Goal: Information Seeking & Learning: Check status

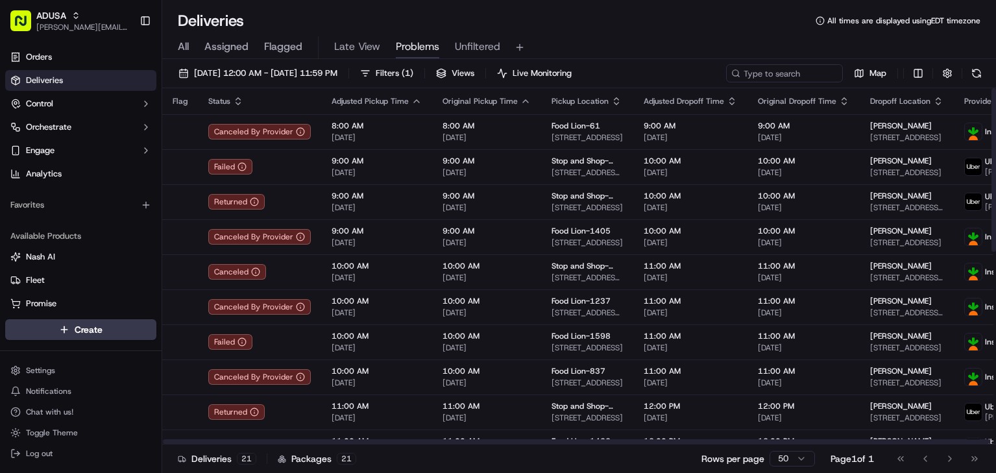
click at [661, 38] on div "All Assigned Flagged Late View Problems Unfiltered" at bounding box center [579, 47] width 834 height 23
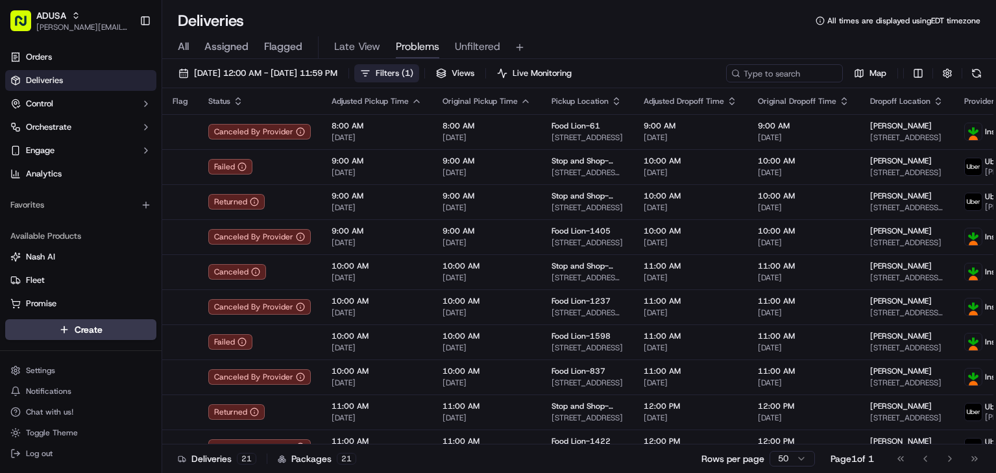
click at [413, 69] on span "( 1 )" at bounding box center [408, 73] width 12 height 12
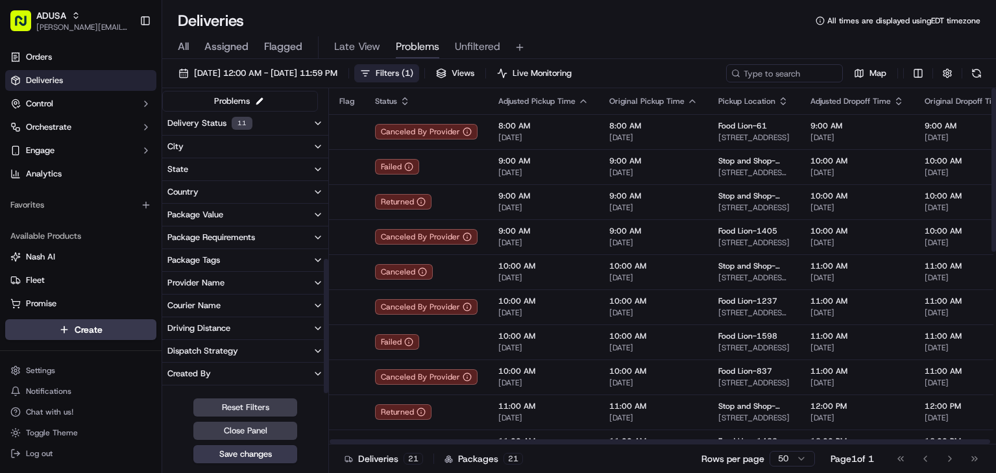
scroll to position [309, 0]
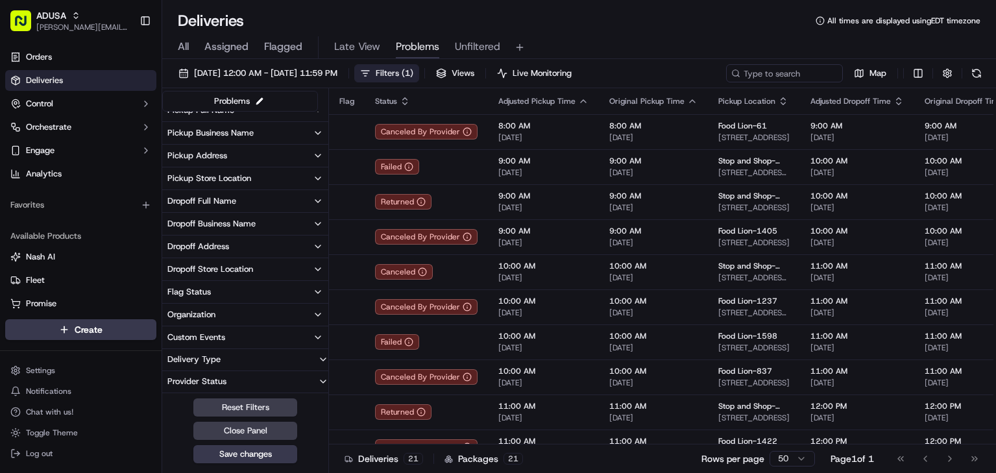
click at [286, 312] on button "Organization" at bounding box center [245, 315] width 166 height 22
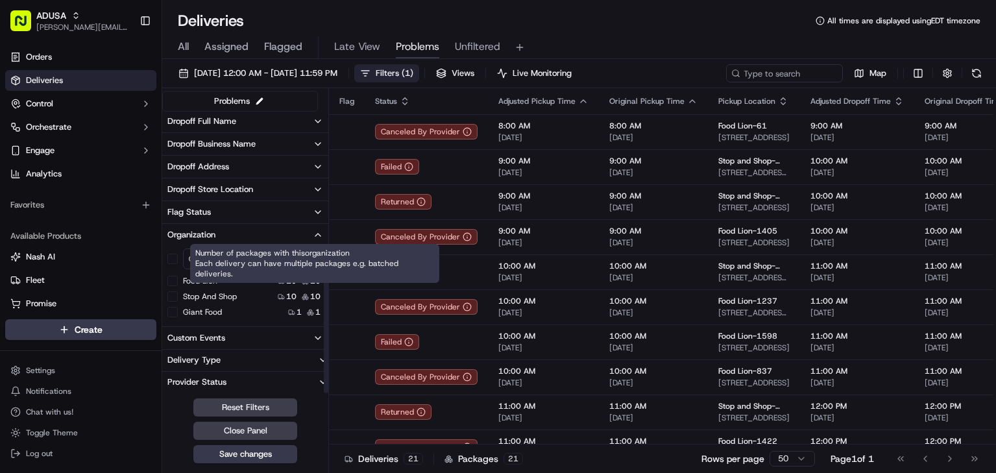
scroll to position [389, 0]
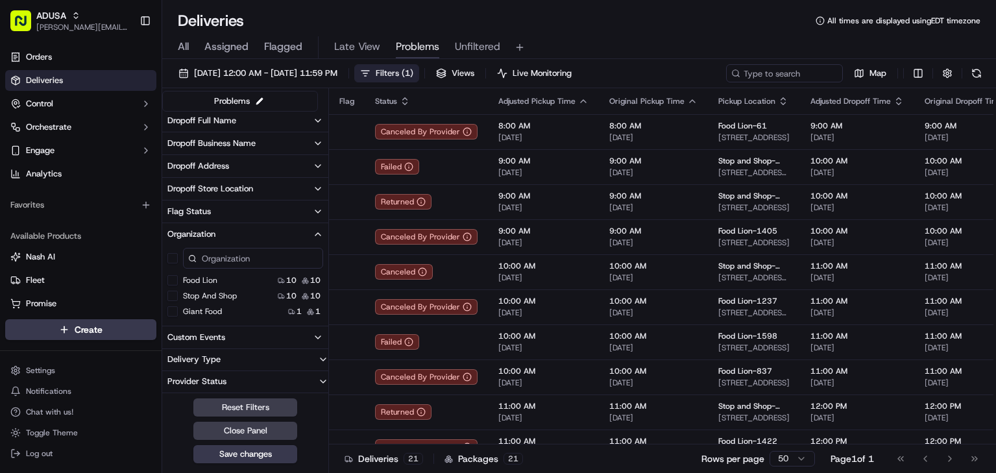
click at [171, 280] on button "Food Lion" at bounding box center [172, 280] width 10 height 10
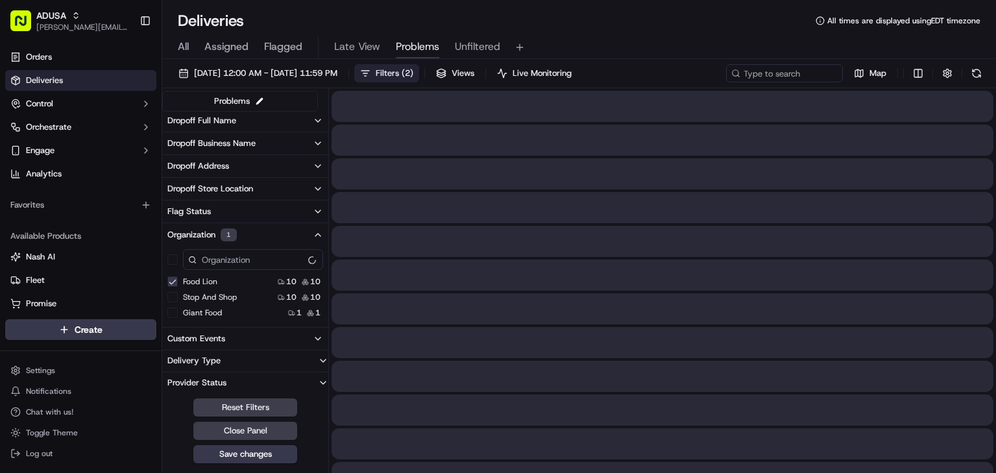
click at [661, 36] on div "All Assigned Flagged Late View Problems Unfiltered" at bounding box center [579, 45] width 834 height 28
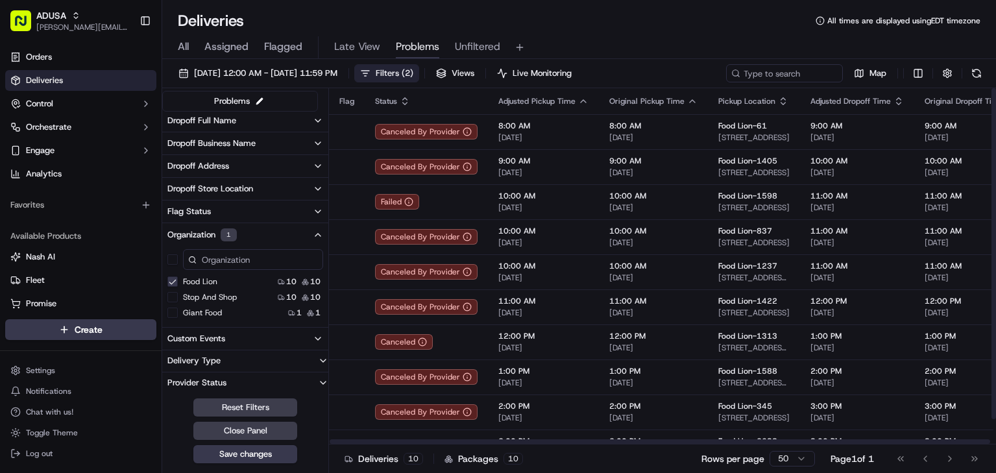
click at [413, 68] on span "Filters ( 2 )" at bounding box center [395, 73] width 38 height 12
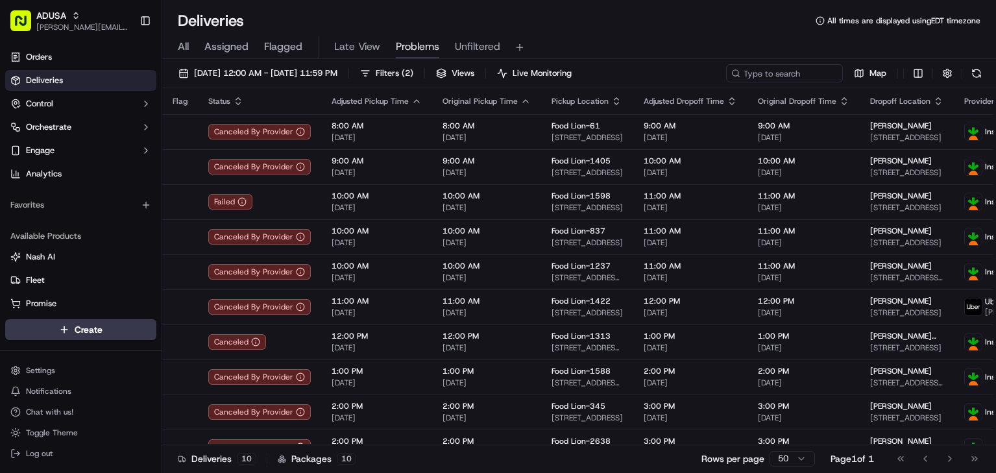
drag, startPoint x: 658, startPoint y: 21, endPoint x: 757, endPoint y: 30, distance: 99.7
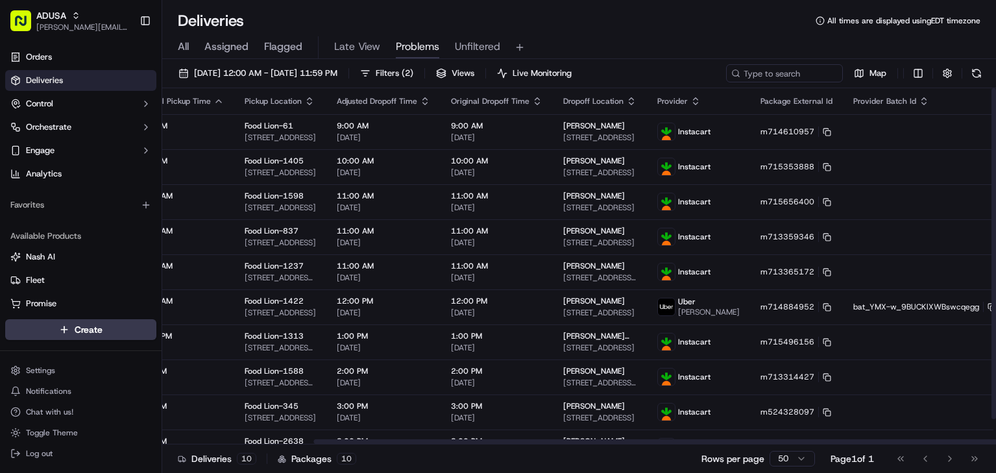
scroll to position [0, 340]
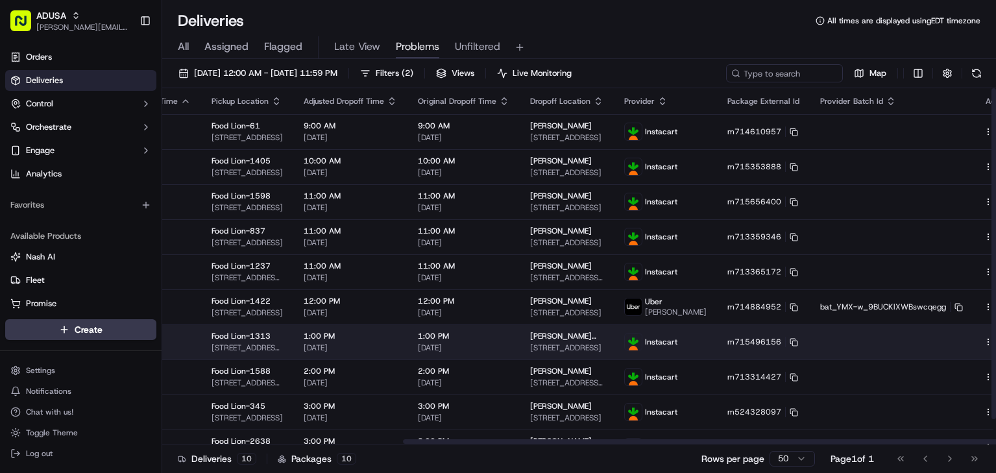
drag, startPoint x: 607, startPoint y: 443, endPoint x: 839, endPoint y: 358, distance: 246.2
click at [807, 441] on div at bounding box center [576, 441] width 829 height 6
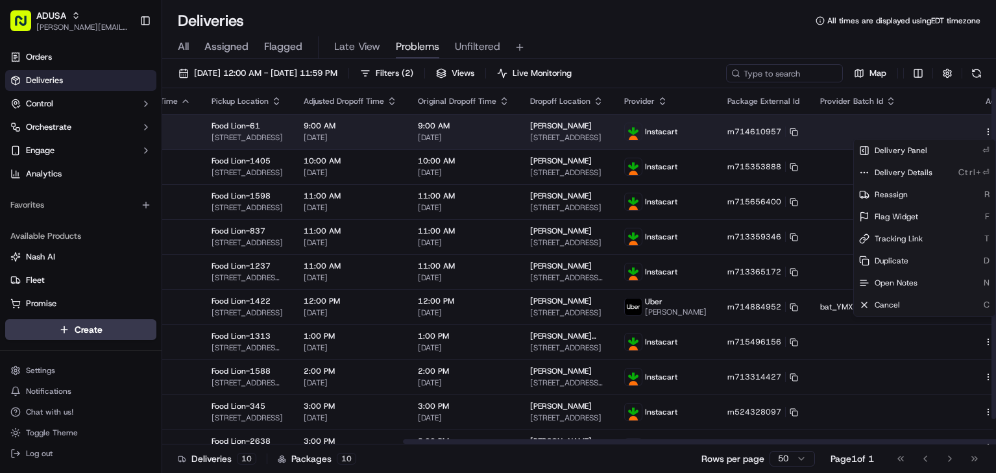
click at [964, 129] on html "[PERSON_NAME] [PERSON_NAME][EMAIL_ADDRESS][PERSON_NAME][DOMAIN_NAME] Toggle Sid…" at bounding box center [498, 236] width 996 height 473
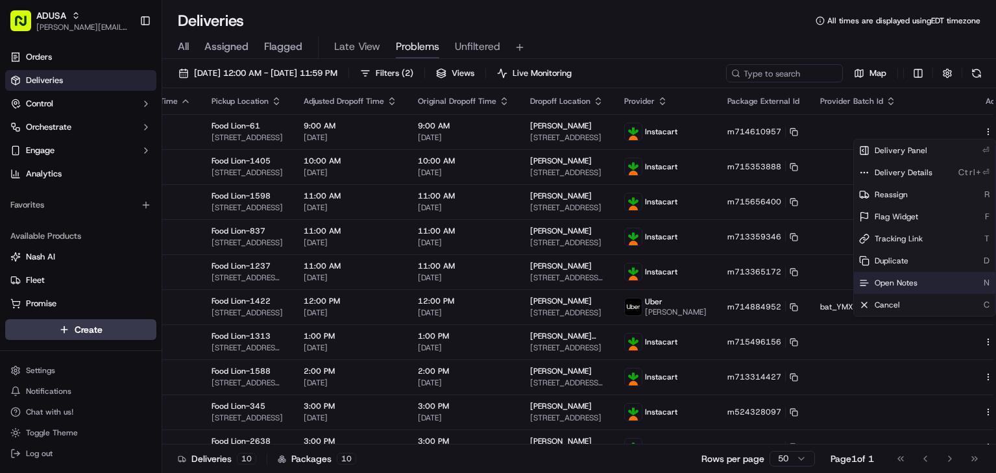
click at [901, 286] on span "Open Notes" at bounding box center [896, 283] width 43 height 10
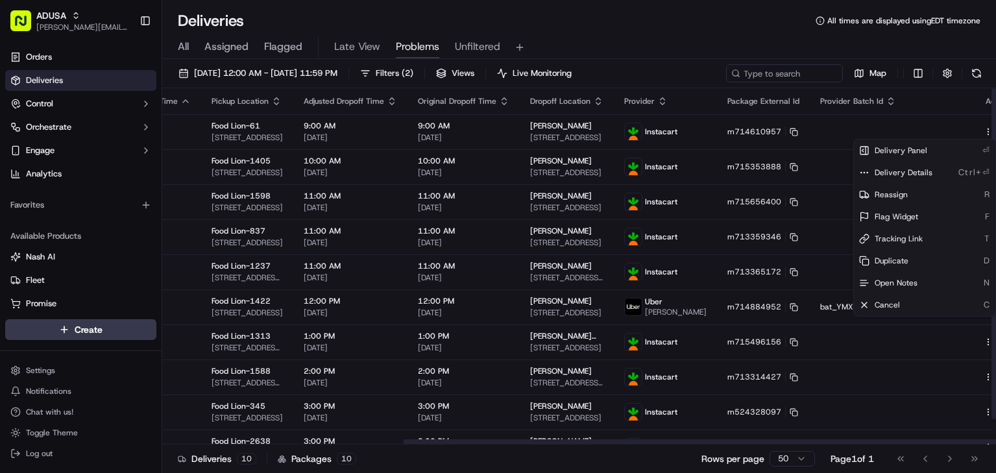
click at [637, 32] on div "All Assigned Flagged Late View Problems Unfiltered" at bounding box center [579, 45] width 834 height 28
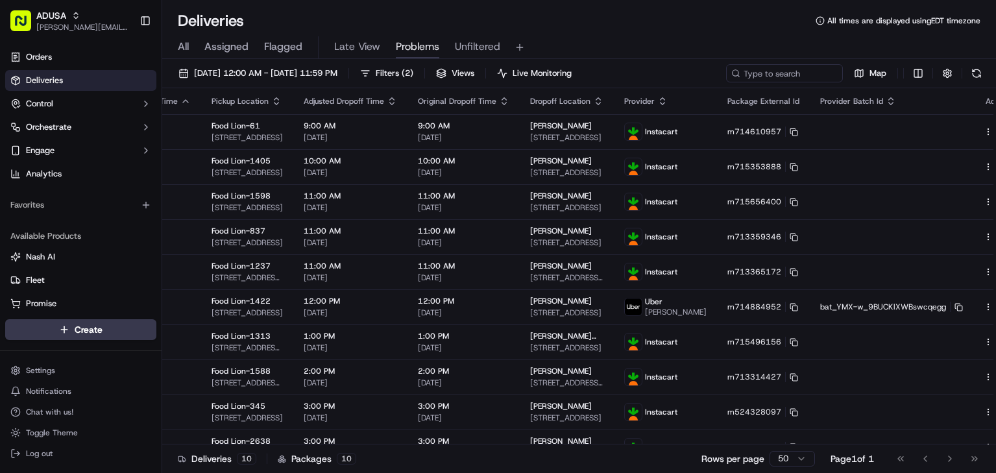
drag, startPoint x: 613, startPoint y: 40, endPoint x: 534, endPoint y: 39, distance: 79.2
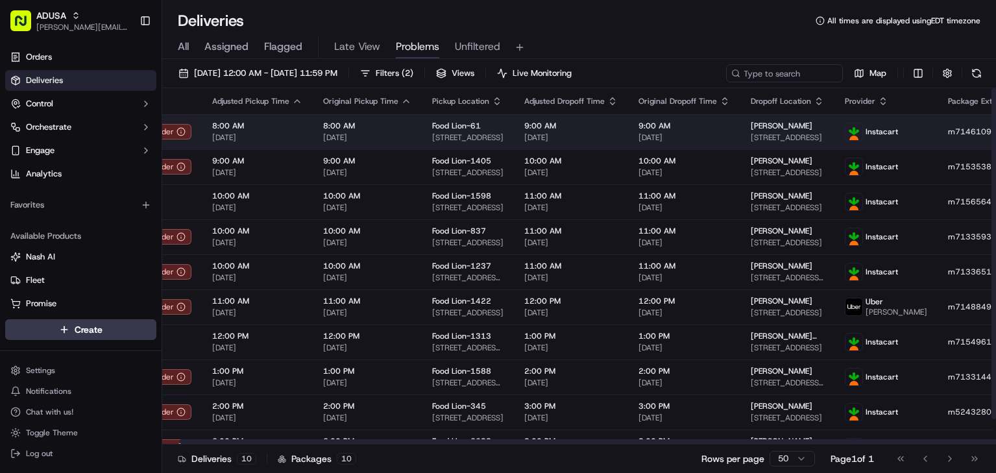
scroll to position [0, 0]
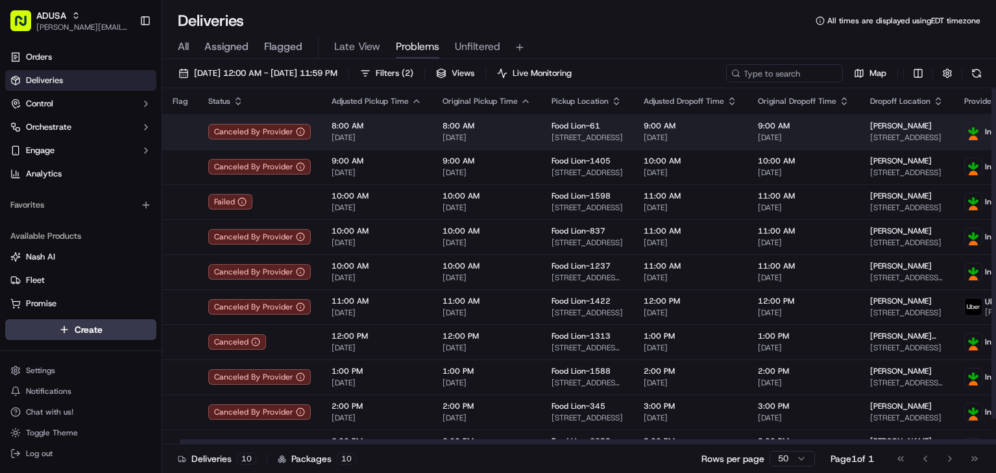
drag, startPoint x: 602, startPoint y: 121, endPoint x: 509, endPoint y: 121, distance: 92.8
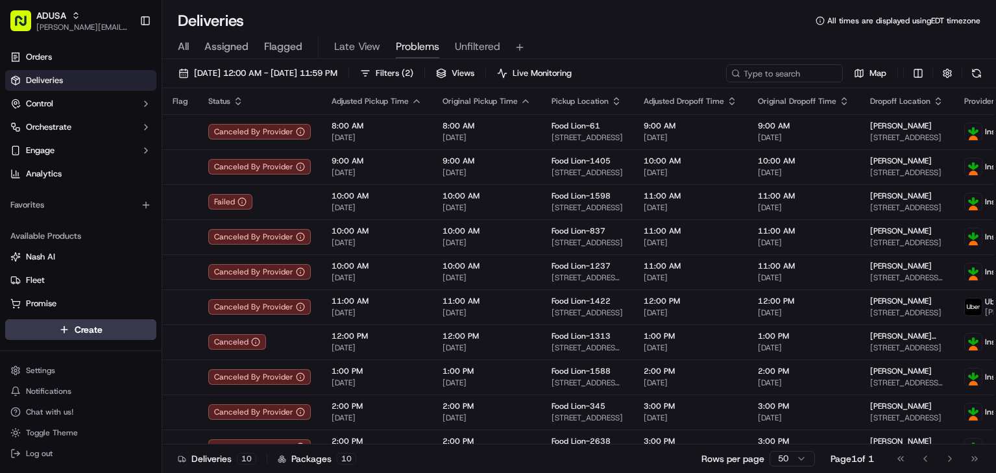
drag, startPoint x: 639, startPoint y: 40, endPoint x: 726, endPoint y: 38, distance: 87.6
drag, startPoint x: 674, startPoint y: 71, endPoint x: 708, endPoint y: 73, distance: 33.8
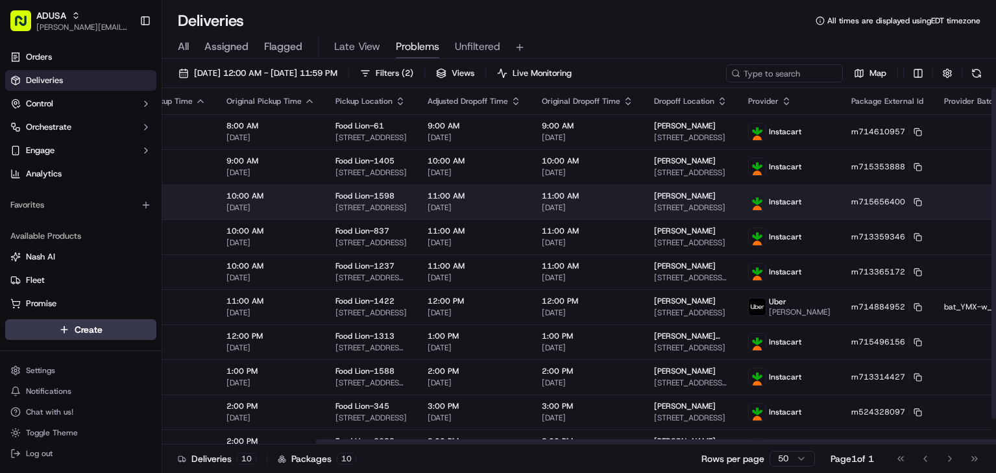
scroll to position [0, 340]
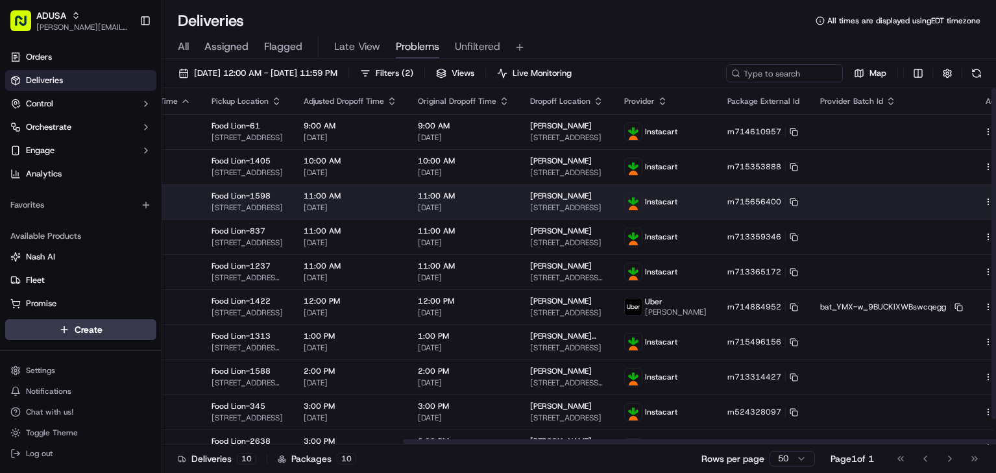
drag, startPoint x: 543, startPoint y: 212, endPoint x: 650, endPoint y: 193, distance: 108.6
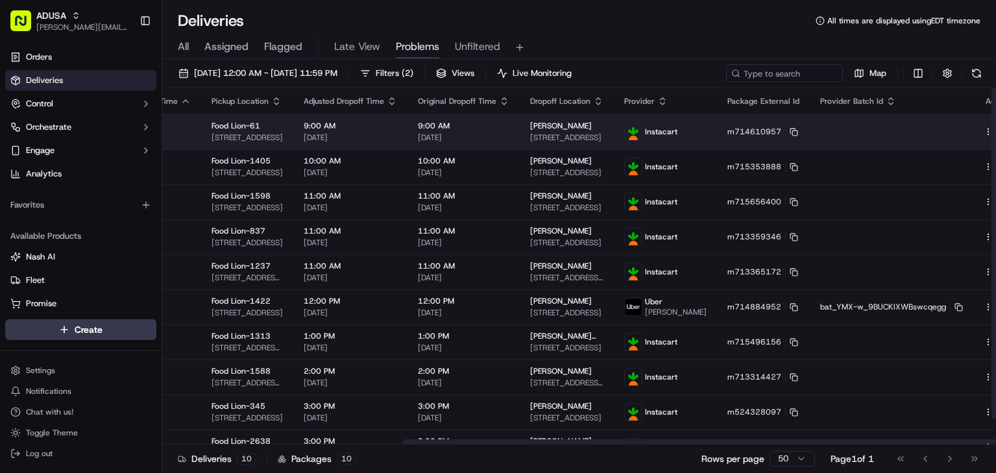
click at [835, 134] on td at bounding box center [892, 131] width 164 height 35
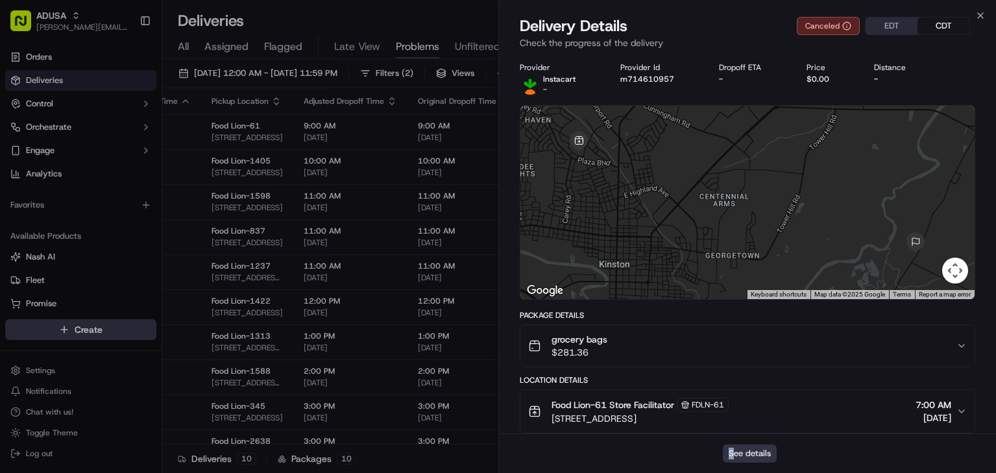
click at [733, 448] on div "See details" at bounding box center [748, 454] width 498 height 40
click at [737, 452] on button "See details" at bounding box center [750, 454] width 54 height 18
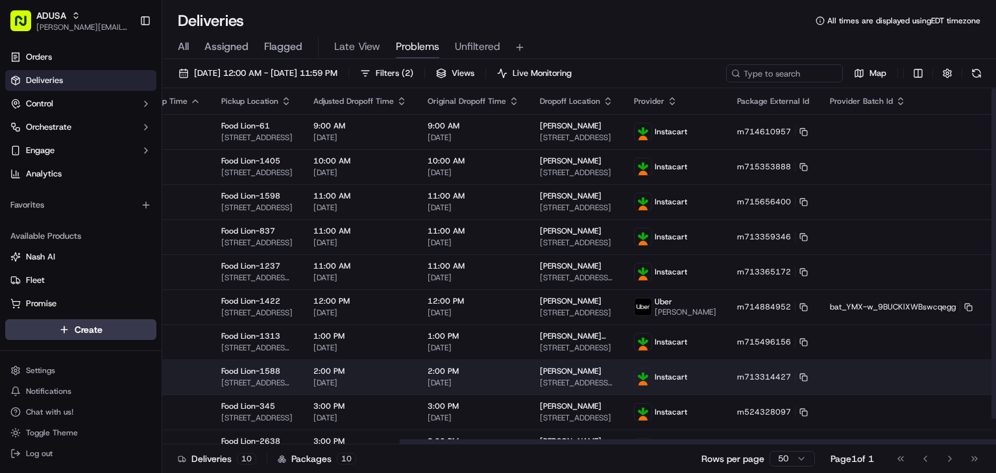
drag, startPoint x: 615, startPoint y: 443, endPoint x: 874, endPoint y: 393, distance: 264.5
click at [853, 444] on div at bounding box center [812, 441] width 827 height 5
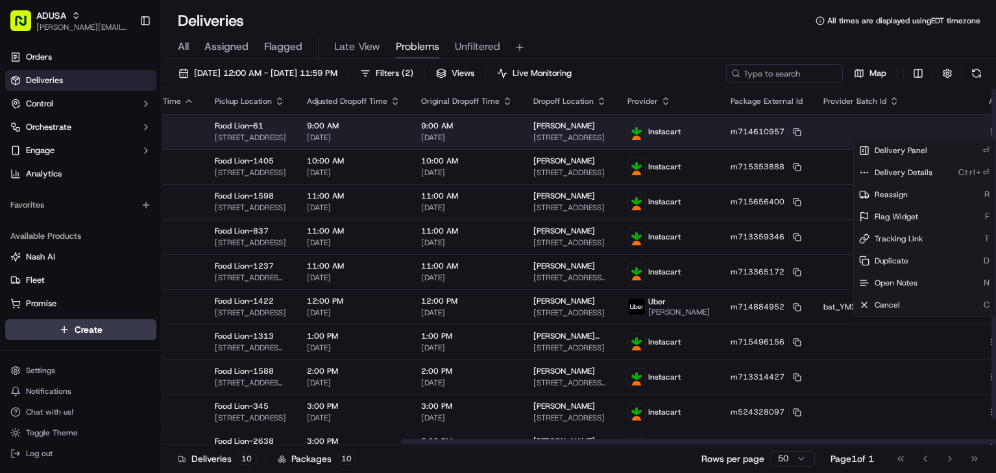
click at [964, 130] on html "[PERSON_NAME] [PERSON_NAME][EMAIL_ADDRESS][PERSON_NAME][DOMAIN_NAME] Toggle Sid…" at bounding box center [498, 236] width 996 height 473
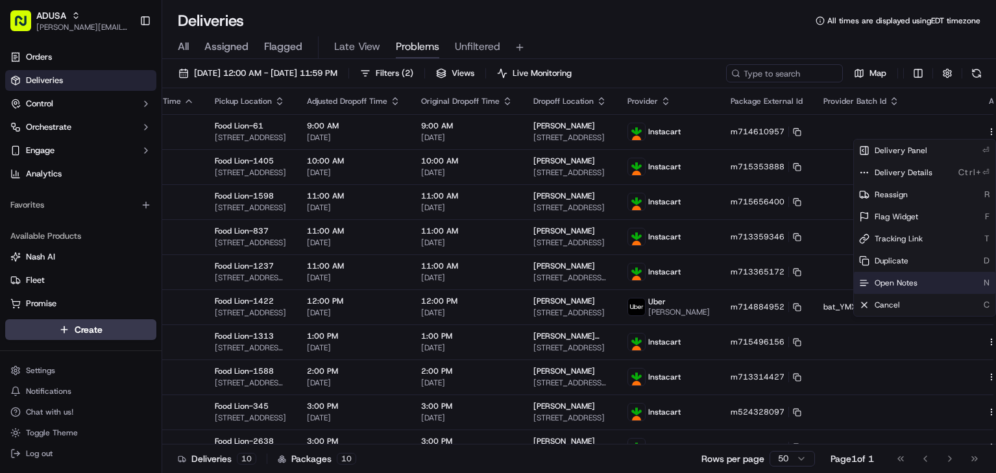
click at [898, 282] on span "Open Notes" at bounding box center [896, 283] width 43 height 10
click at [770, 37] on div "All Assigned Flagged Late View Problems Unfiltered" at bounding box center [579, 47] width 834 height 23
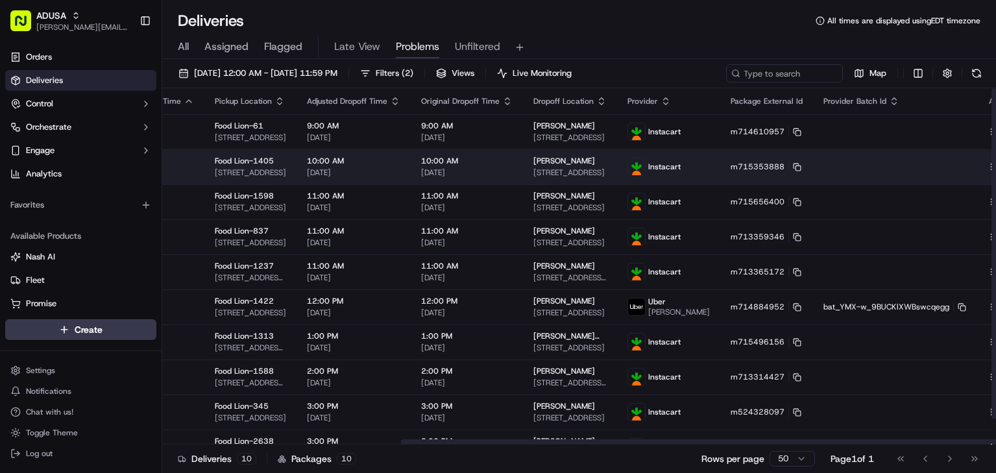
click at [962, 165] on html "[PERSON_NAME] [PERSON_NAME][EMAIL_ADDRESS][PERSON_NAME][DOMAIN_NAME] Toggle Sid…" at bounding box center [498, 236] width 996 height 473
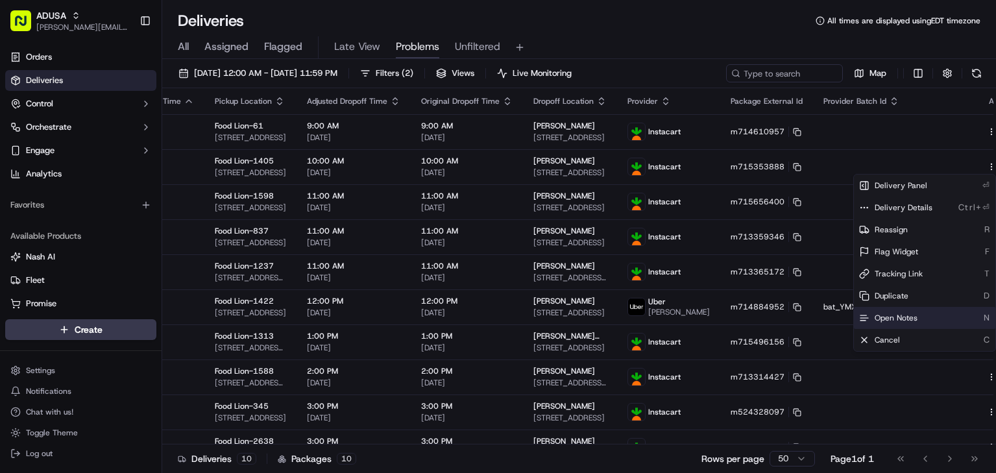
click at [900, 317] on span "Open Notes" at bounding box center [896, 318] width 43 height 10
click at [465, 29] on div "Deliveries All times are displayed using EDT timezone" at bounding box center [579, 20] width 834 height 21
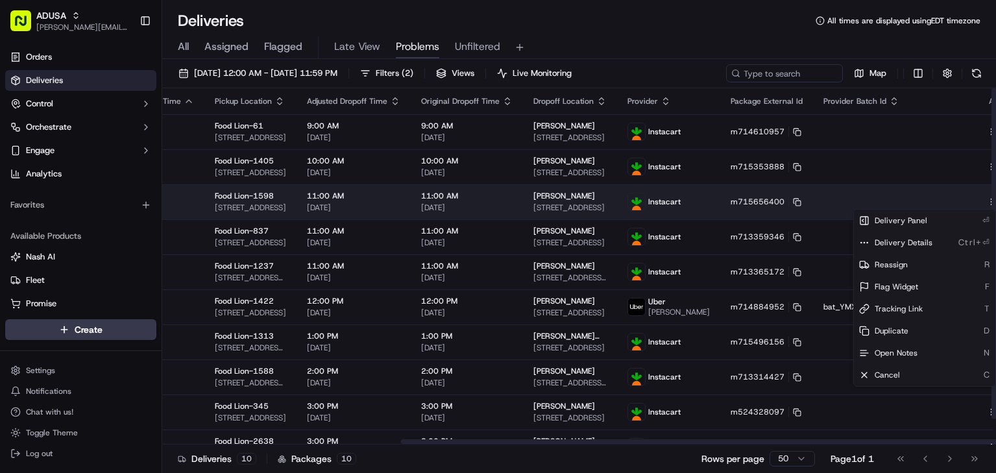
click at [966, 201] on html "[PERSON_NAME] [PERSON_NAME][EMAIL_ADDRESS][PERSON_NAME][DOMAIN_NAME] Toggle Sid…" at bounding box center [498, 236] width 996 height 473
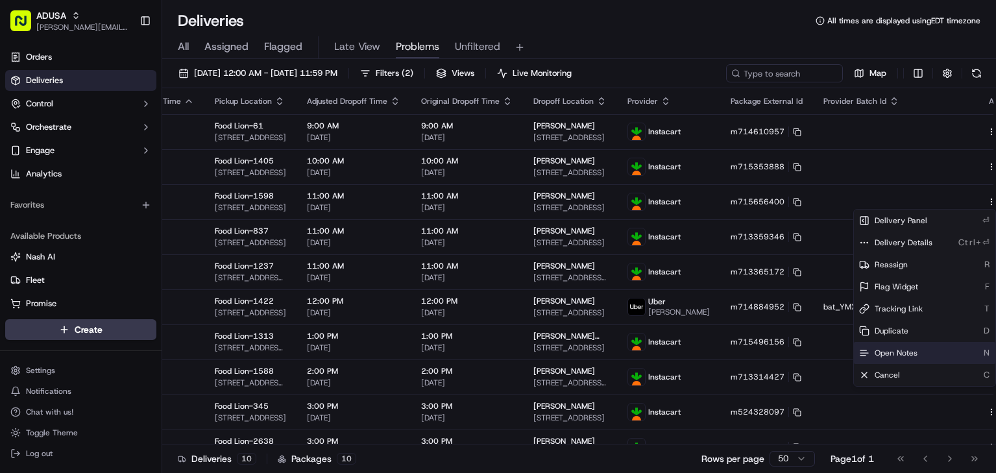
click at [914, 352] on span "Open Notes" at bounding box center [896, 353] width 43 height 10
click at [718, 34] on div "All Assigned Flagged Late View Problems Unfiltered" at bounding box center [579, 45] width 834 height 28
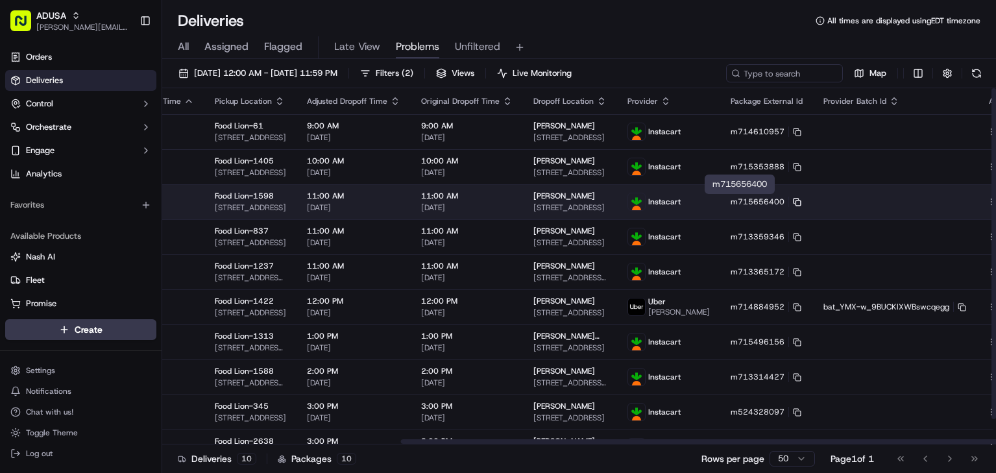
click at [793, 202] on icon at bounding box center [797, 202] width 8 height 8
click at [964, 201] on html "[PERSON_NAME] [PERSON_NAME][EMAIL_ADDRESS][PERSON_NAME][DOMAIN_NAME] Toggle Sid…" at bounding box center [498, 236] width 996 height 473
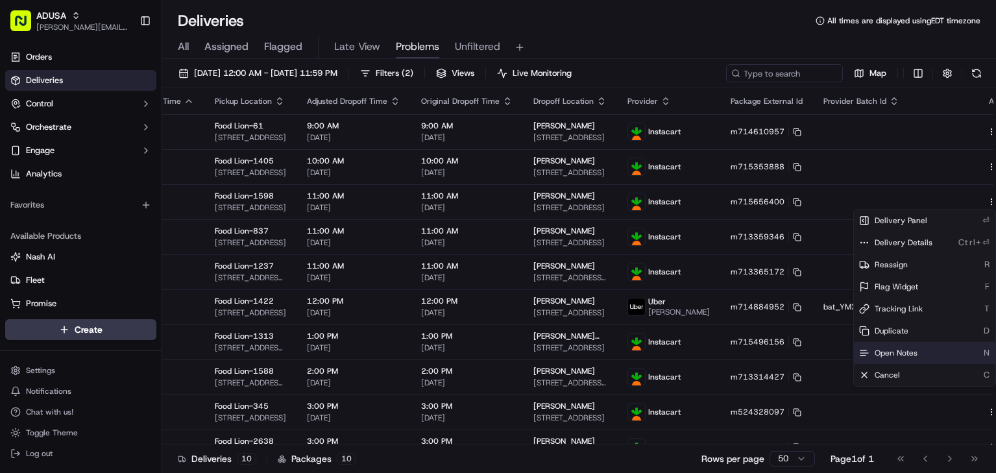
click at [916, 351] on span "Open Notes" at bounding box center [896, 353] width 43 height 10
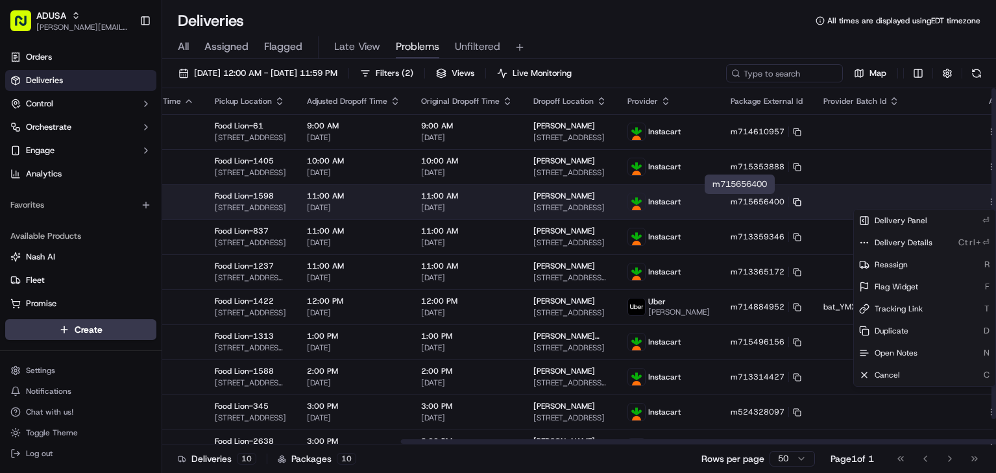
click at [796, 201] on rect at bounding box center [798, 203] width 5 height 5
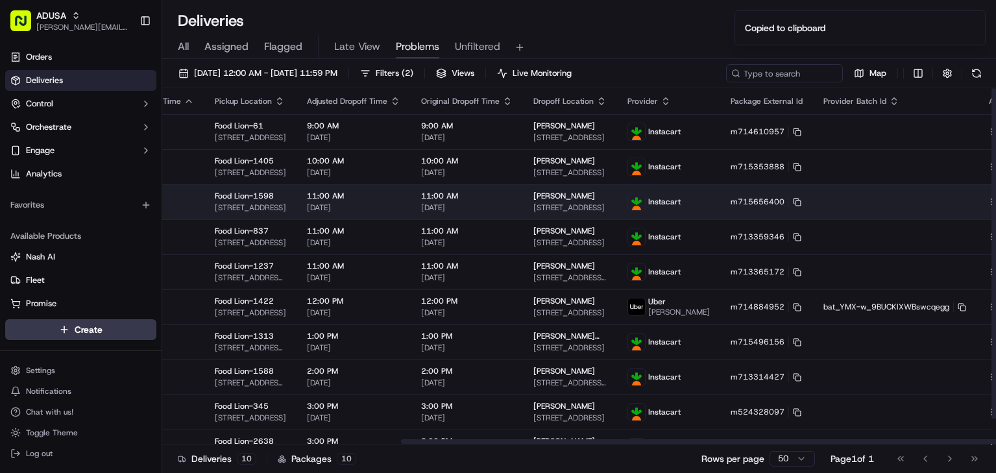
click at [836, 204] on td at bounding box center [895, 201] width 164 height 35
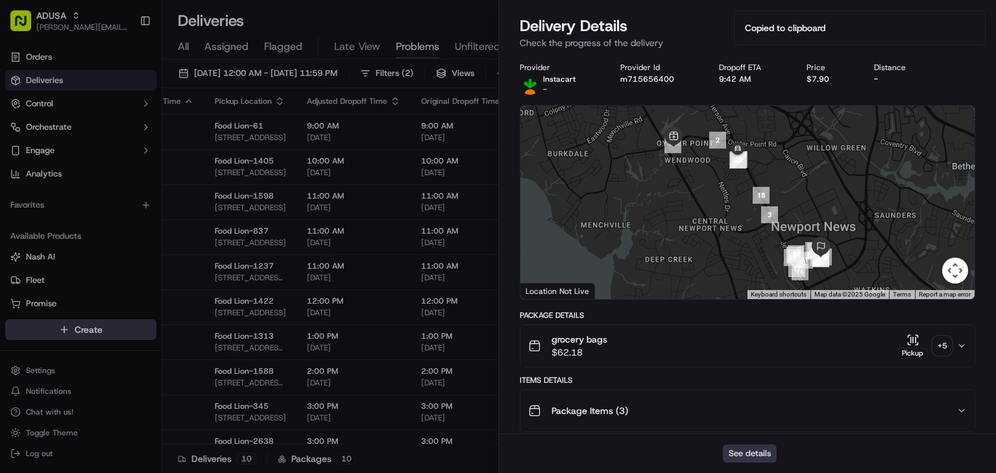
drag, startPoint x: 836, startPoint y: 204, endPoint x: 763, endPoint y: 452, distance: 258.5
click at [763, 452] on button "See details" at bounding box center [750, 454] width 54 height 18
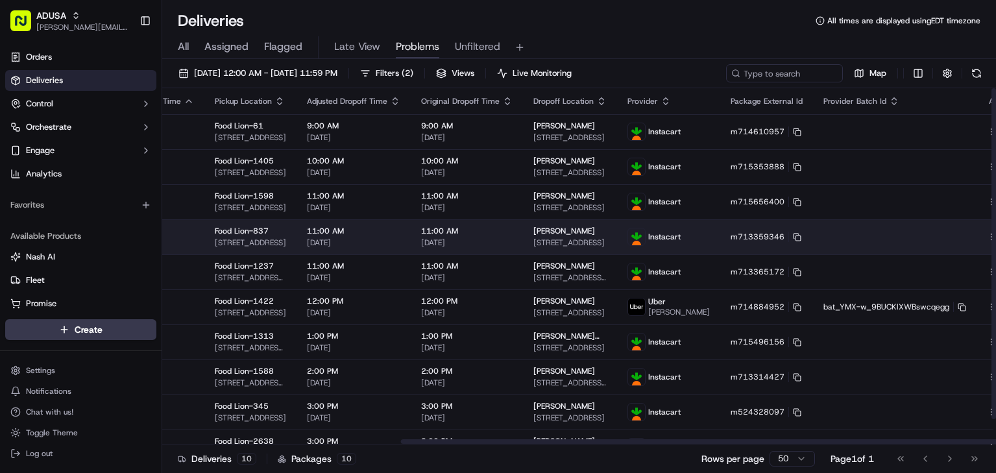
click at [964, 236] on html "[PERSON_NAME] [PERSON_NAME][EMAIL_ADDRESS][PERSON_NAME][DOMAIN_NAME] Toggle Sid…" at bounding box center [498, 236] width 996 height 473
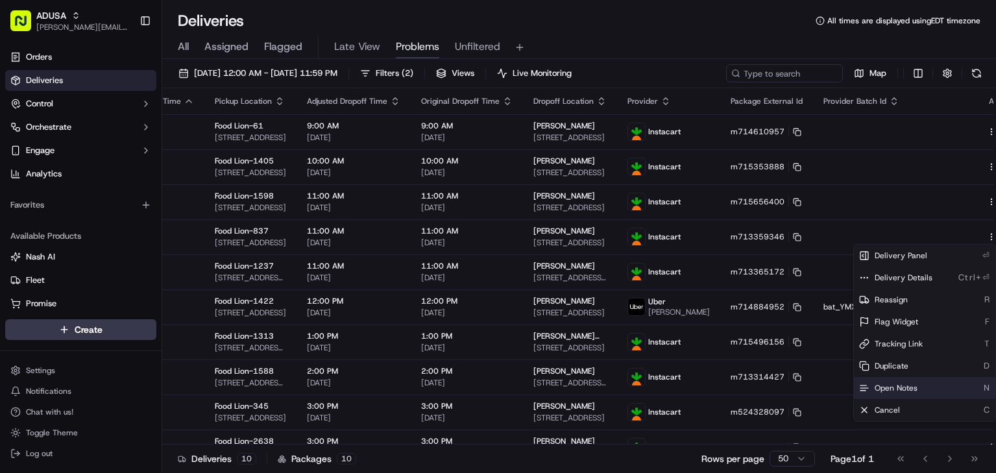
click at [914, 386] on span "Open Notes" at bounding box center [896, 388] width 43 height 10
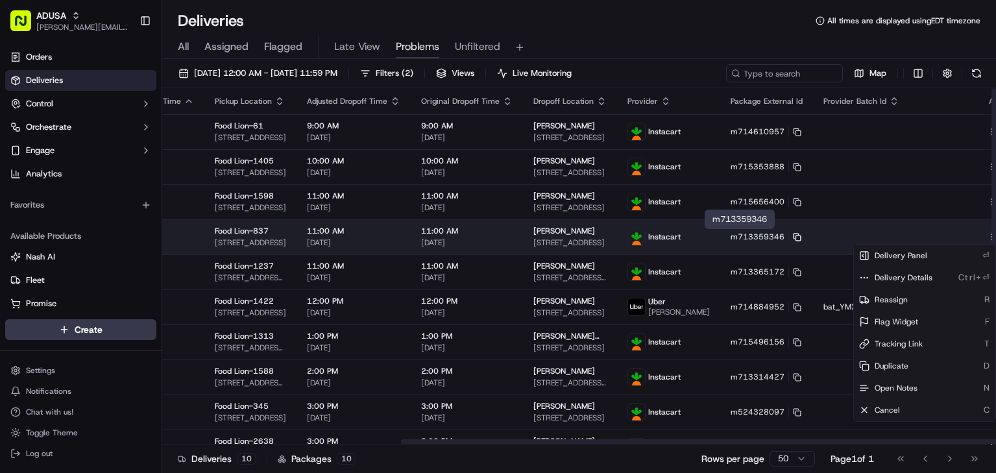
click at [793, 239] on icon at bounding box center [797, 237] width 8 height 8
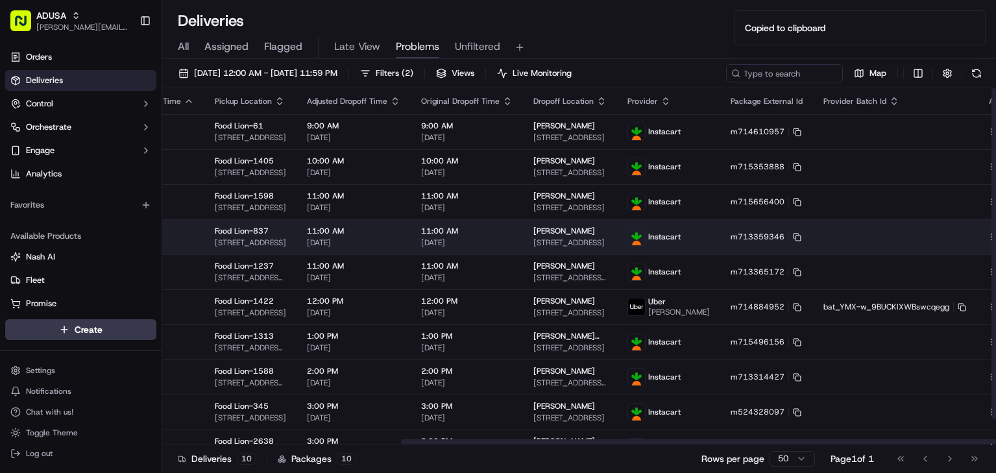
click at [913, 241] on td at bounding box center [895, 236] width 164 height 35
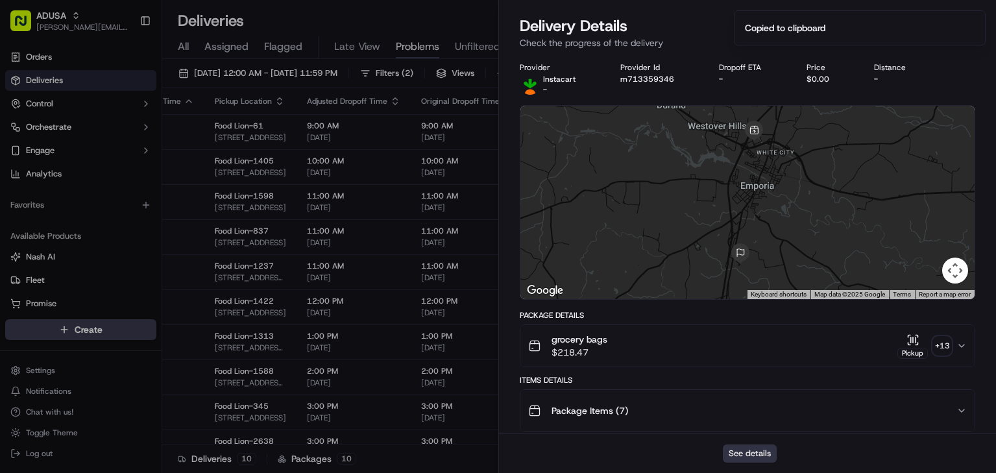
click at [761, 447] on button "See details" at bounding box center [750, 454] width 54 height 18
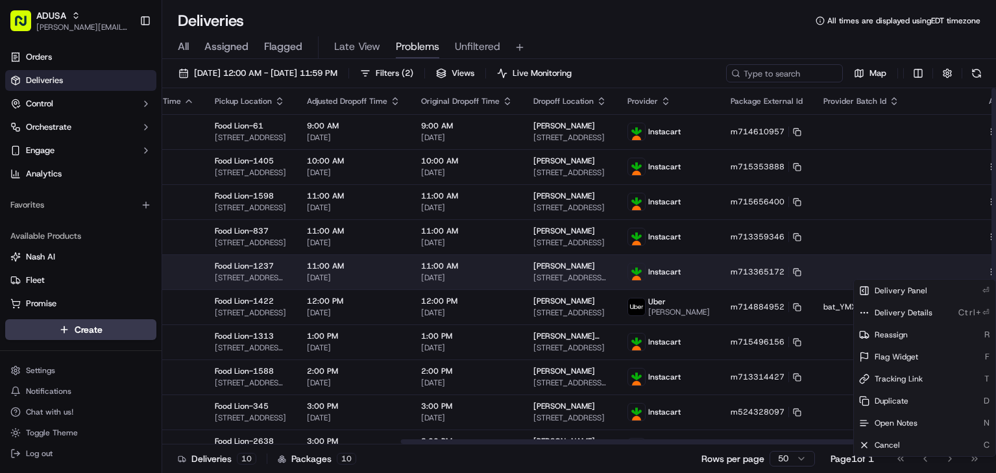
click at [964, 273] on html "[PERSON_NAME] [PERSON_NAME][EMAIL_ADDRESS][PERSON_NAME][DOMAIN_NAME] Toggle Sid…" at bounding box center [498, 236] width 996 height 473
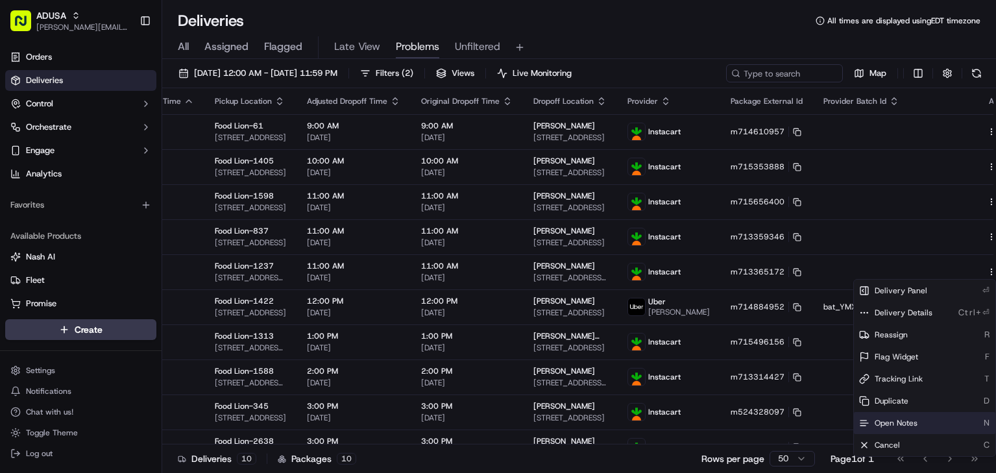
click at [898, 424] on span "Open Notes" at bounding box center [896, 423] width 43 height 10
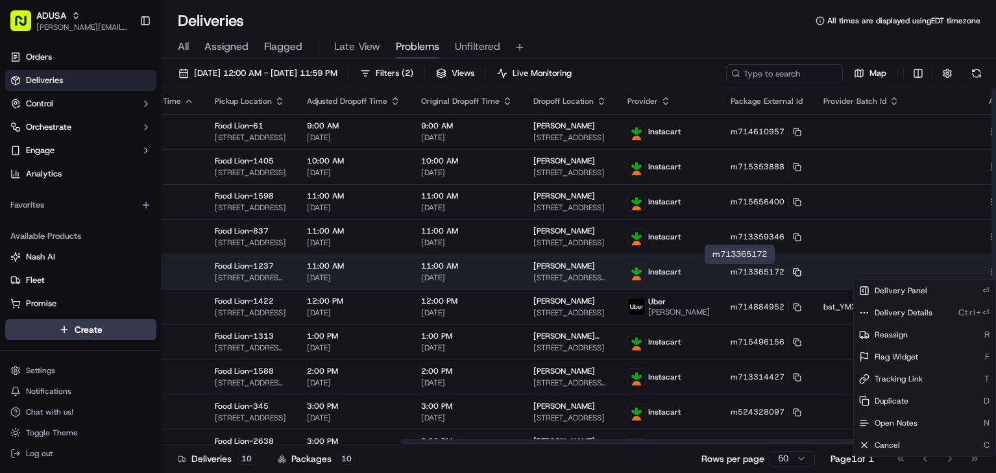
click at [793, 273] on icon at bounding box center [797, 272] width 8 height 8
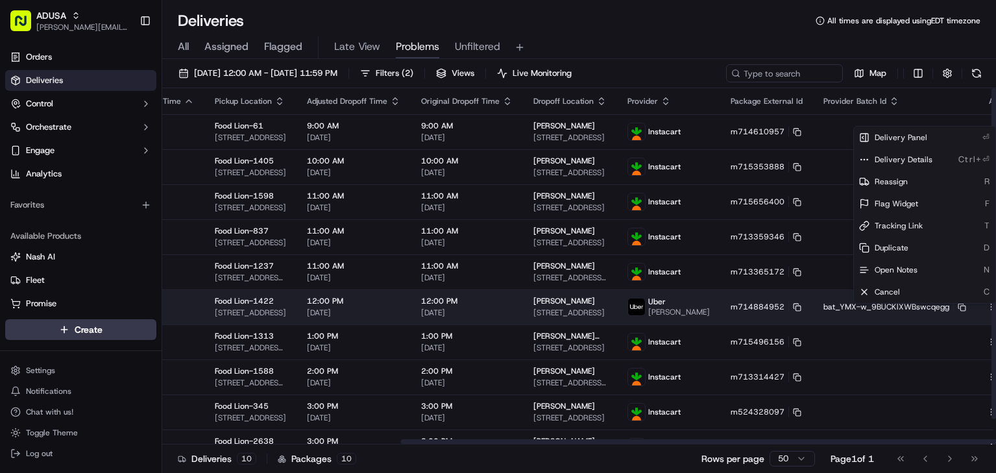
click at [964, 312] on html "[PERSON_NAME] [PERSON_NAME][EMAIL_ADDRESS][PERSON_NAME][DOMAIN_NAME] Toggle Sid…" at bounding box center [498, 236] width 996 height 473
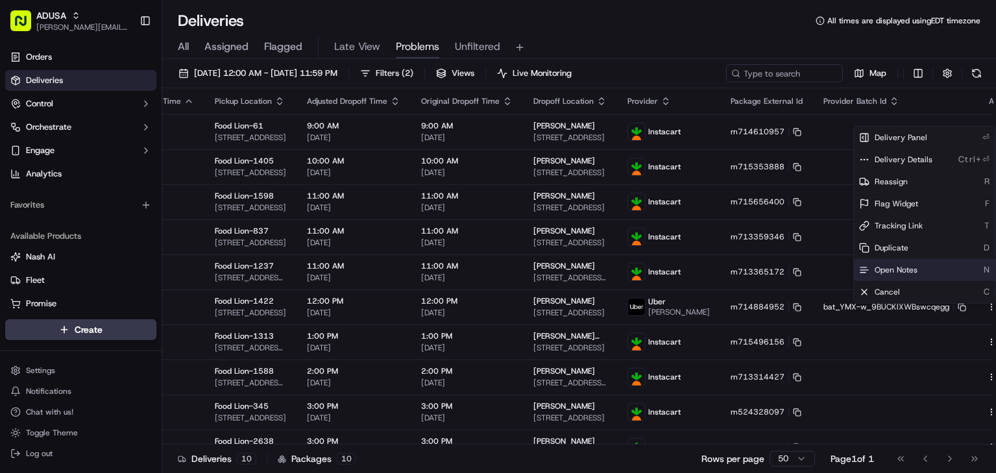
click at [896, 269] on span "Open Notes" at bounding box center [896, 270] width 43 height 10
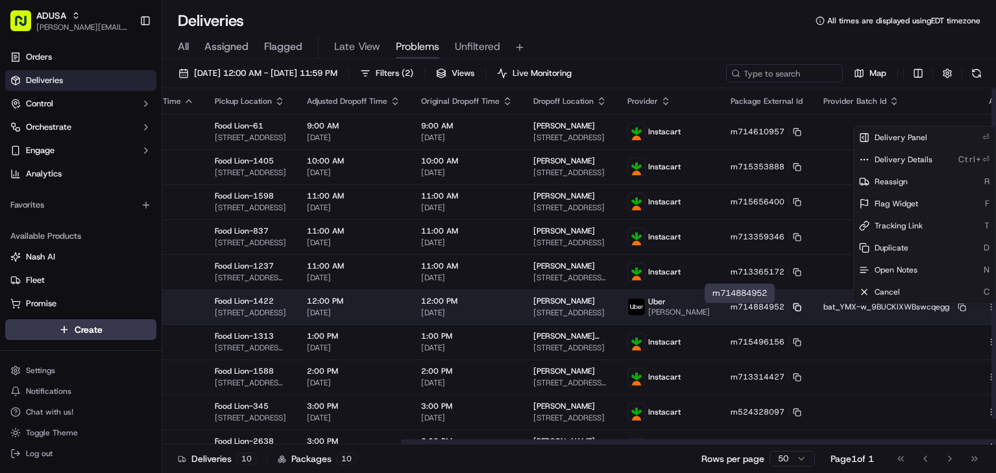
click at [794, 309] on icon at bounding box center [796, 306] width 5 height 5
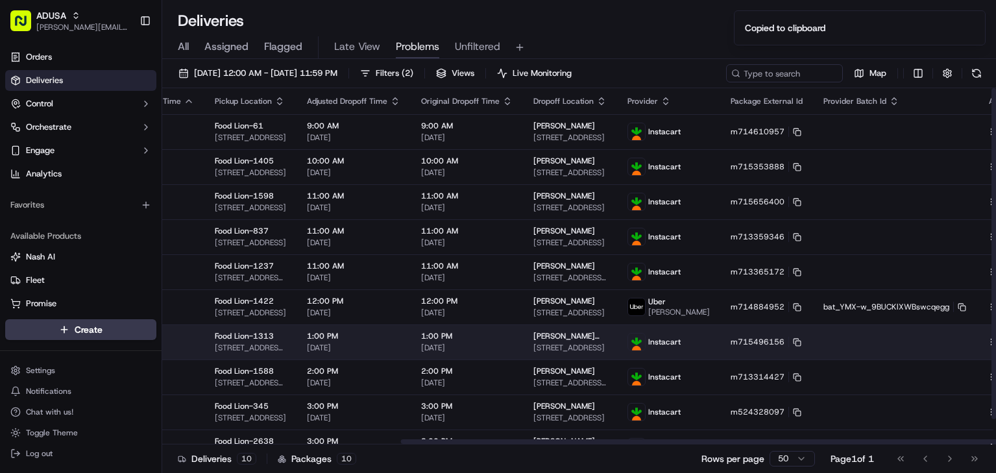
click at [960, 349] on html "[PERSON_NAME] [PERSON_NAME][EMAIL_ADDRESS][PERSON_NAME][DOMAIN_NAME] Toggle Sid…" at bounding box center [498, 236] width 996 height 473
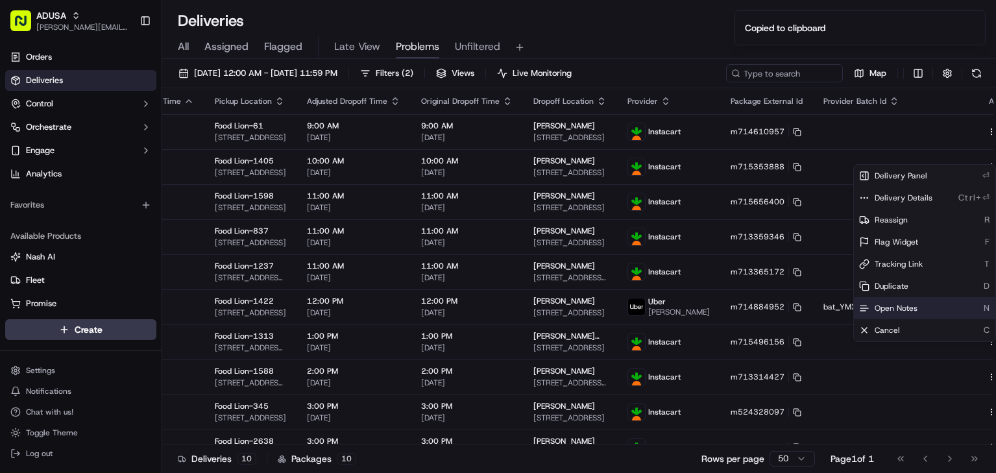
click at [903, 301] on div "Open Notes N" at bounding box center [924, 308] width 141 height 22
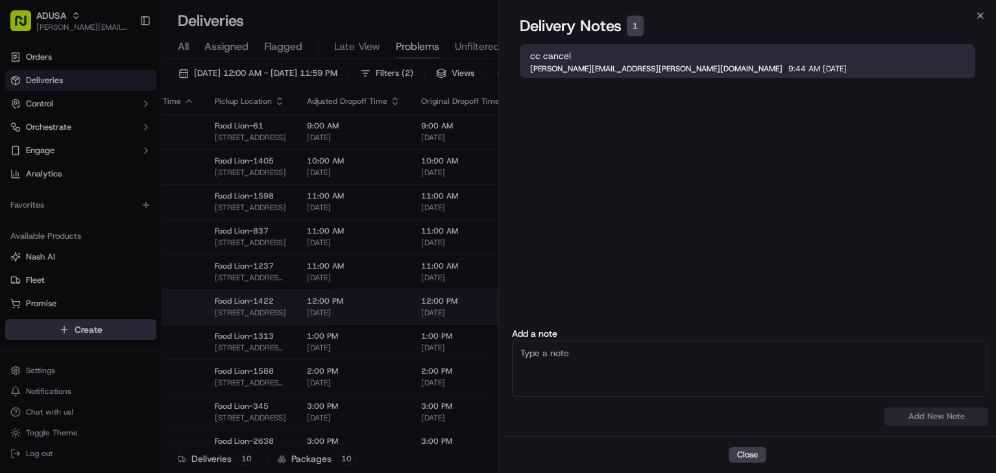
drag, startPoint x: 421, startPoint y: 317, endPoint x: 432, endPoint y: 317, distance: 10.4
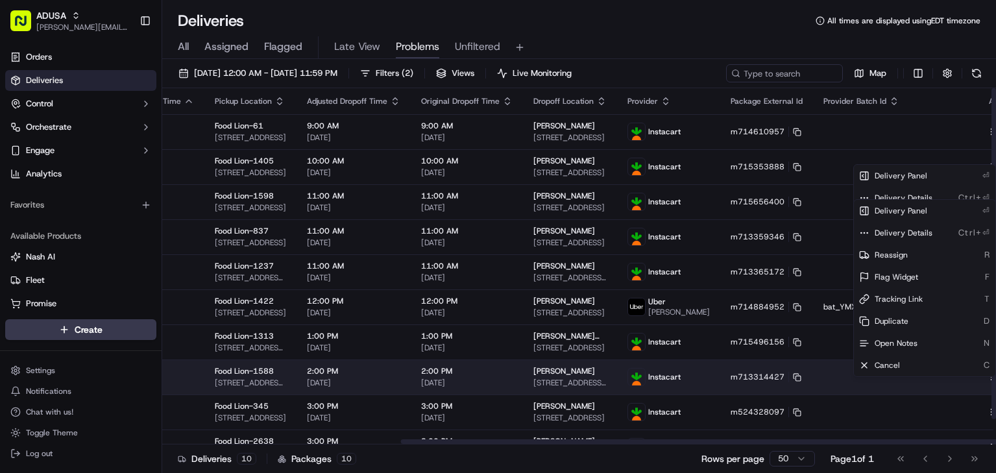
click at [987, 382] on icon "button" at bounding box center [991, 377] width 9 height 9
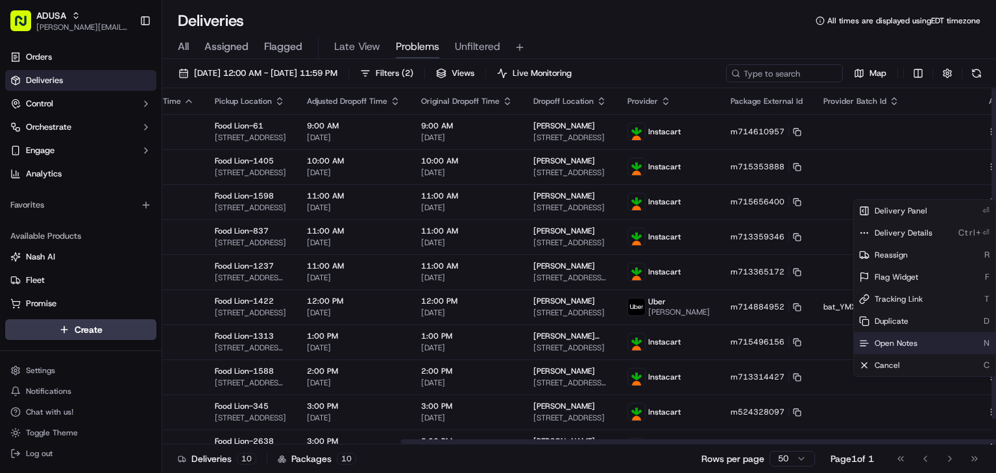
click at [893, 341] on span "Open Notes" at bounding box center [896, 343] width 43 height 10
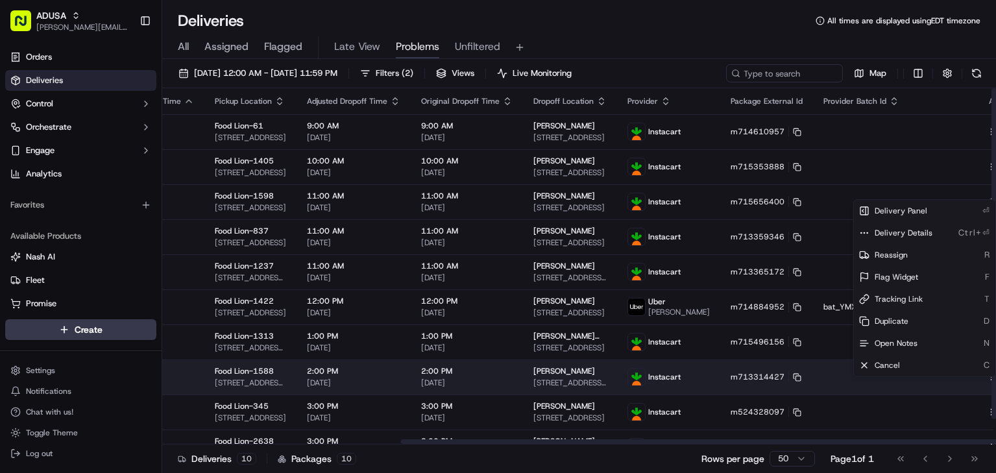
click at [935, 388] on td at bounding box center [895, 377] width 164 height 35
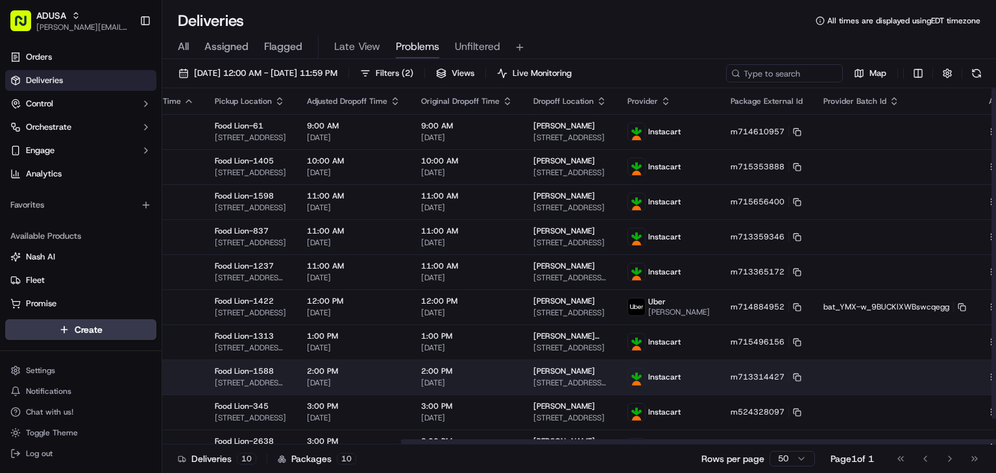
click at [966, 387] on html "[PERSON_NAME] [PERSON_NAME][EMAIL_ADDRESS][PERSON_NAME][DOMAIN_NAME] Toggle Sid…" at bounding box center [498, 236] width 996 height 473
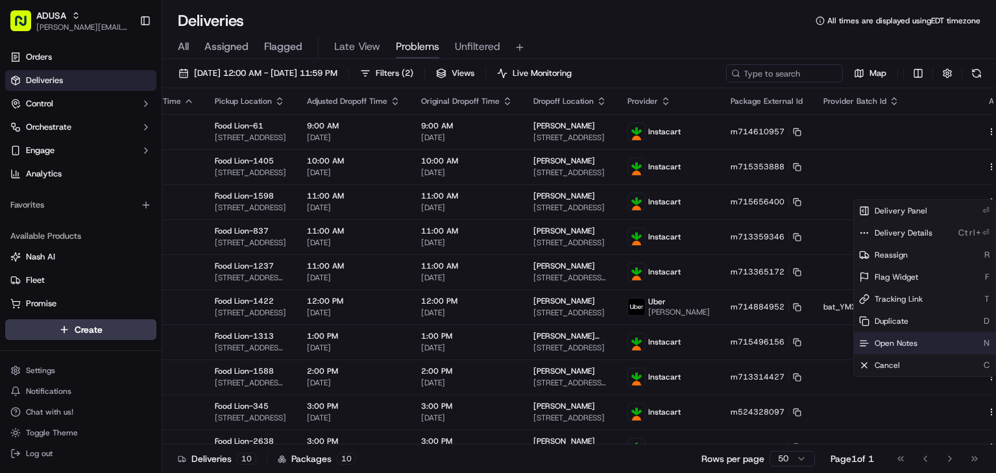
click at [914, 340] on span "Open Notes" at bounding box center [896, 343] width 43 height 10
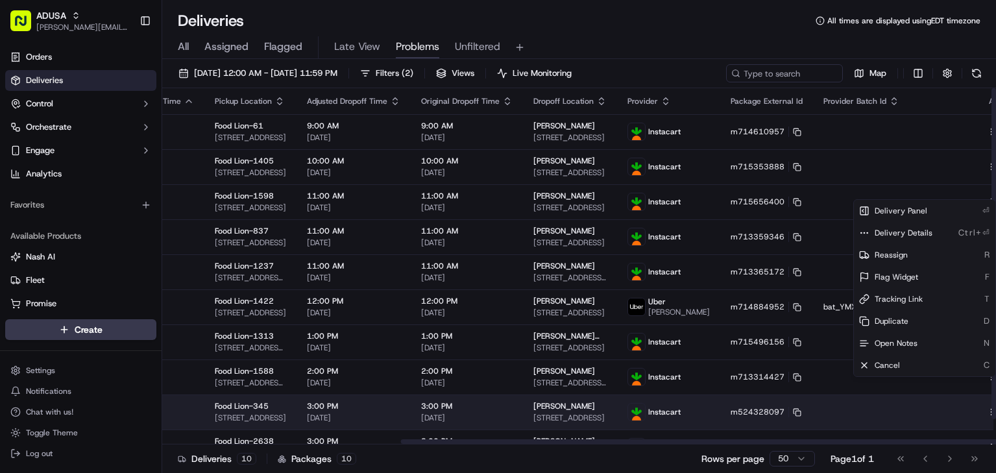
click at [987, 417] on icon "button" at bounding box center [991, 412] width 9 height 9
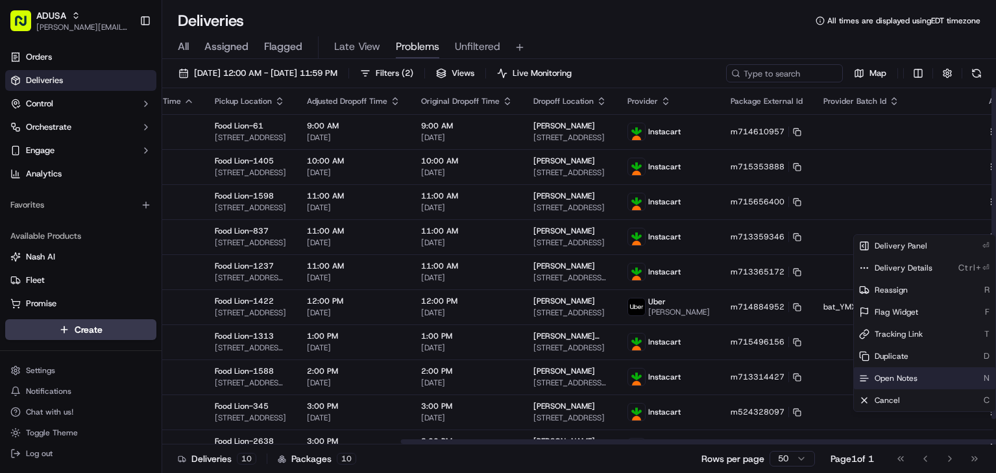
click at [955, 382] on div "Open Notes N" at bounding box center [924, 378] width 141 height 22
click at [657, 24] on div "Deliveries All times are displayed using EDT timezone" at bounding box center [579, 20] width 834 height 21
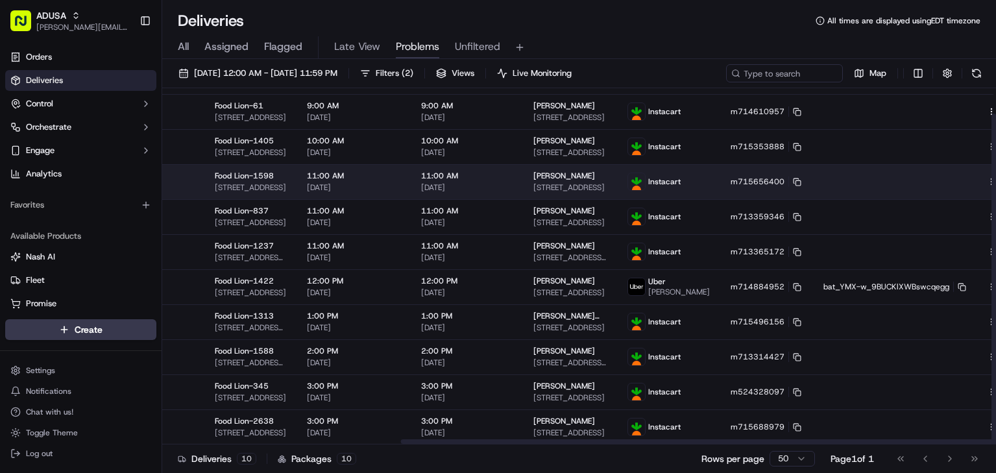
scroll to position [0, 0]
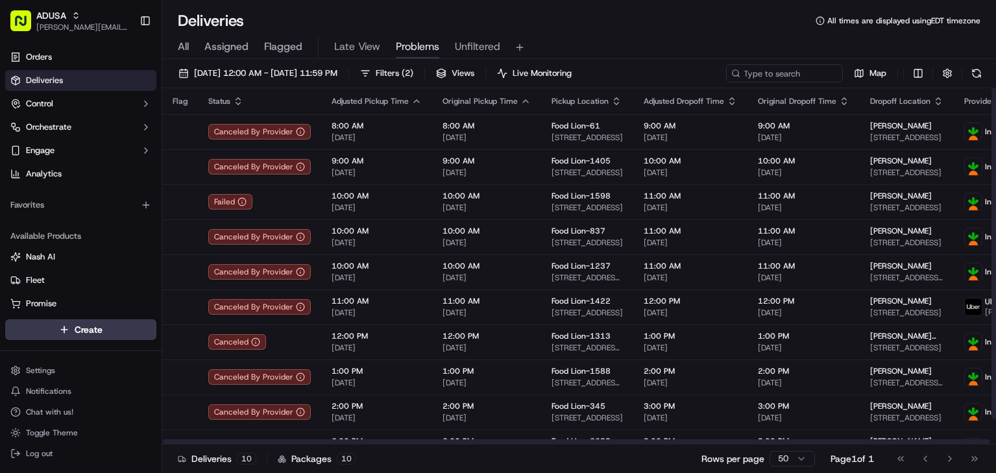
drag, startPoint x: 610, startPoint y: 179, endPoint x: 426, endPoint y: 100, distance: 200.0
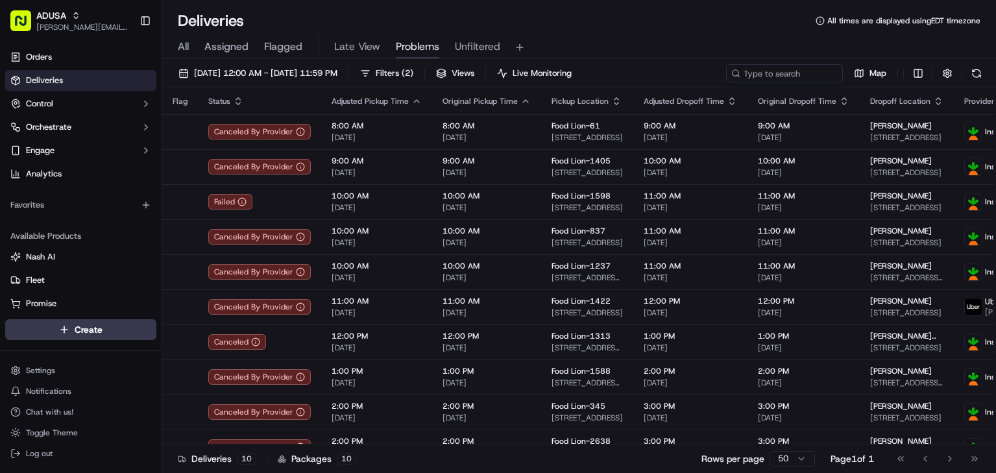
click at [630, 31] on div "All Assigned Flagged Late View Problems Unfiltered" at bounding box center [579, 45] width 834 height 28
click at [413, 73] on span "Filters ( 2 )" at bounding box center [395, 73] width 38 height 12
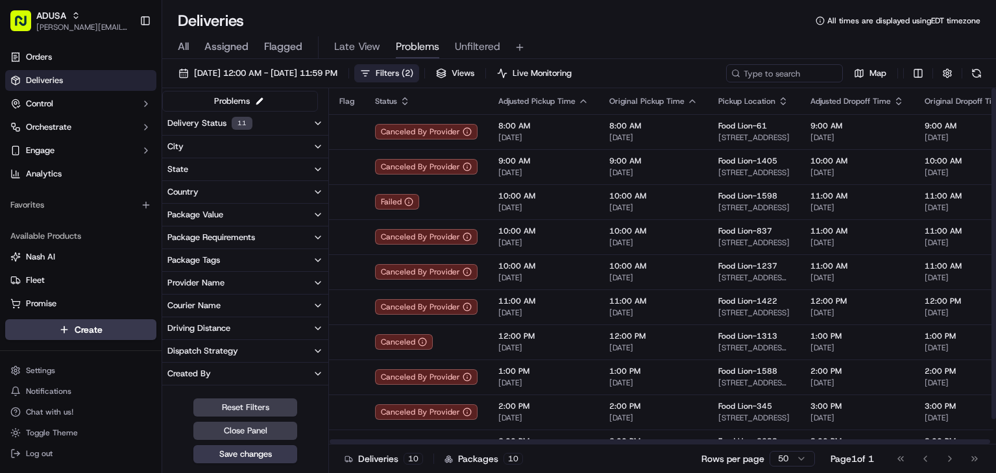
scroll to position [310, 0]
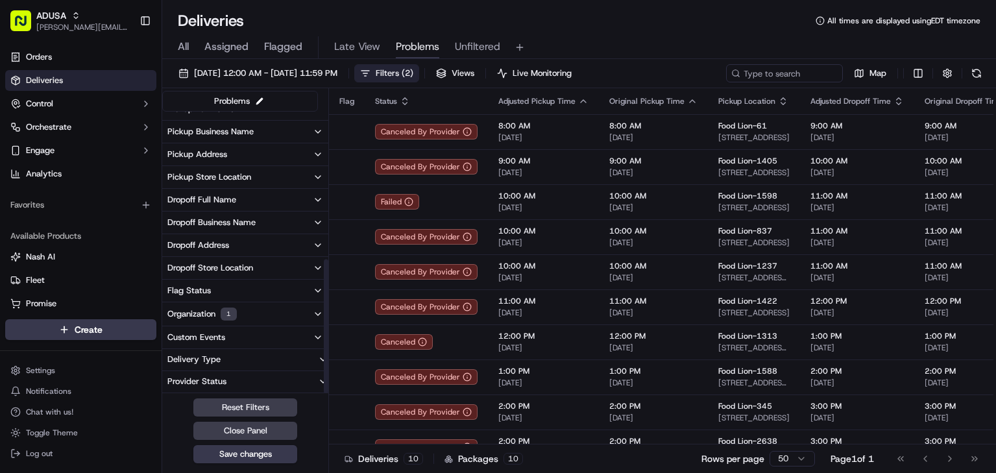
click at [279, 319] on button "Organization 1" at bounding box center [245, 313] width 166 height 23
click at [175, 362] on button "Food Lion" at bounding box center [172, 361] width 10 height 10
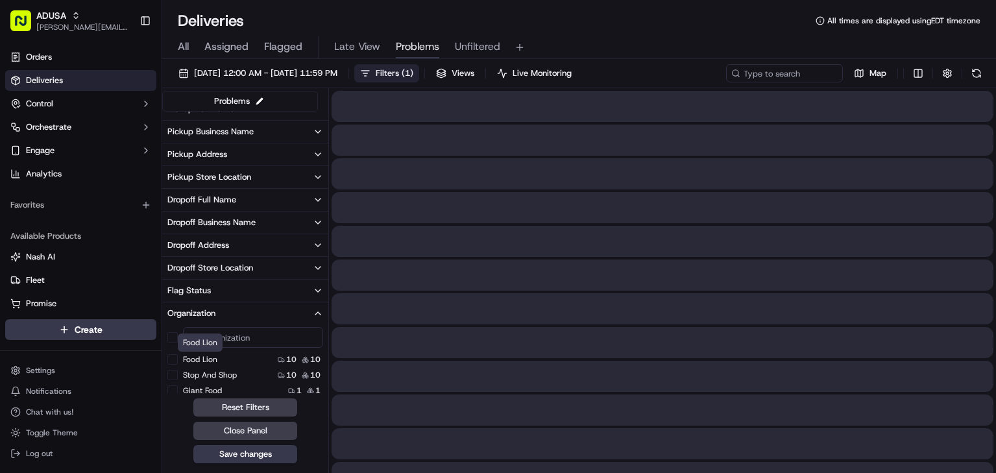
click at [596, 32] on div "All Assigned Flagged Late View Problems Unfiltered" at bounding box center [579, 45] width 834 height 28
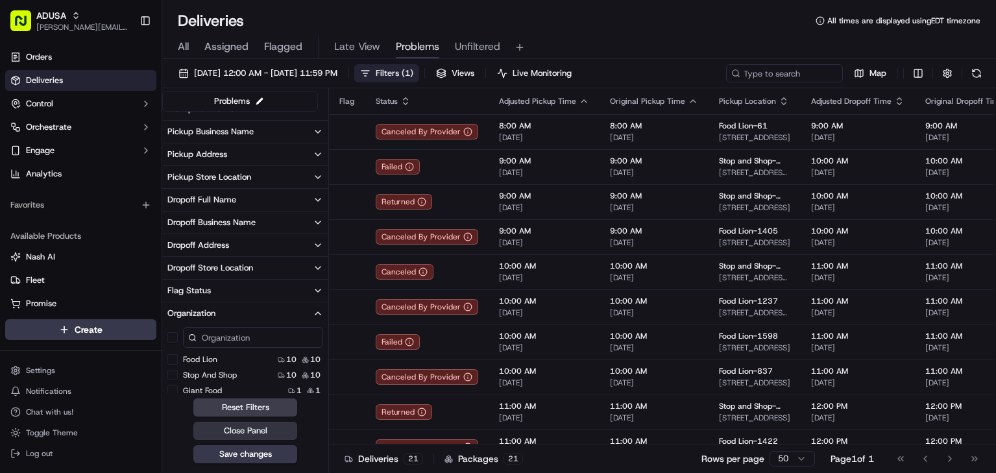
click at [272, 436] on button "Close Panel" at bounding box center [245, 431] width 104 height 18
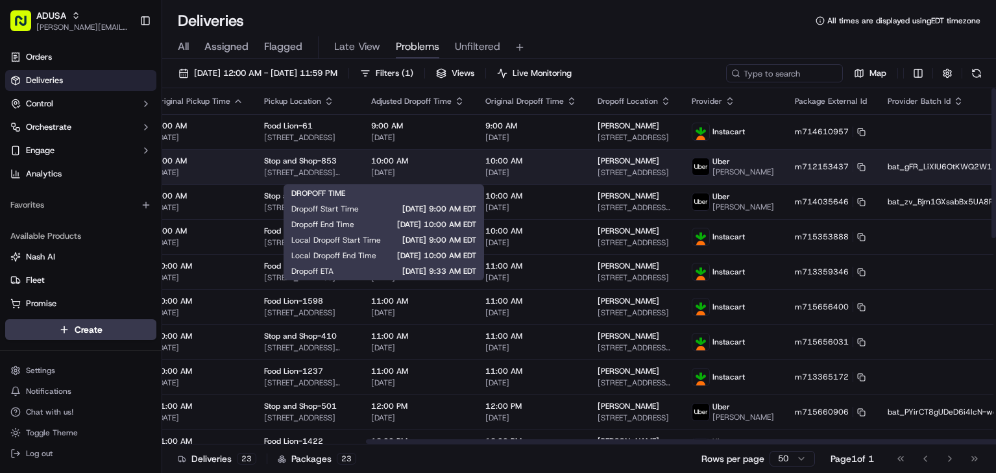
drag, startPoint x: 526, startPoint y: 172, endPoint x: 576, endPoint y: 165, distance: 50.5
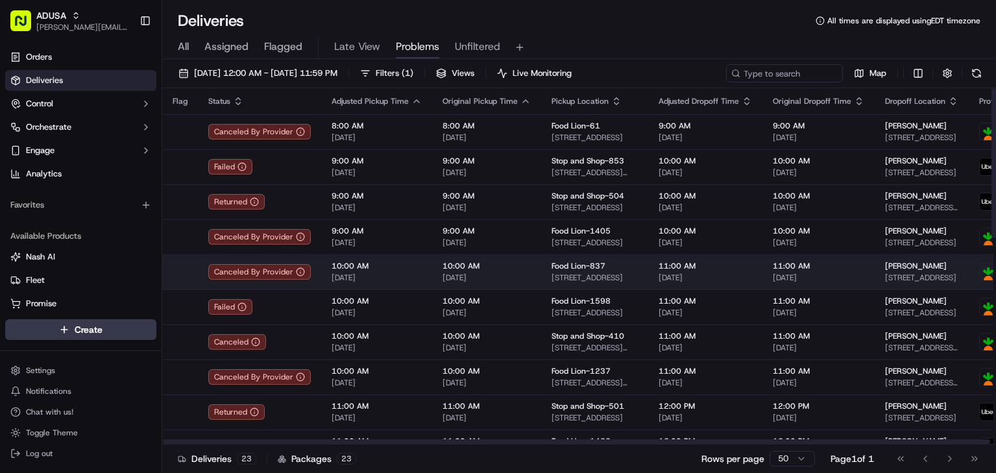
drag, startPoint x: 530, startPoint y: 269, endPoint x: 508, endPoint y: 268, distance: 22.1
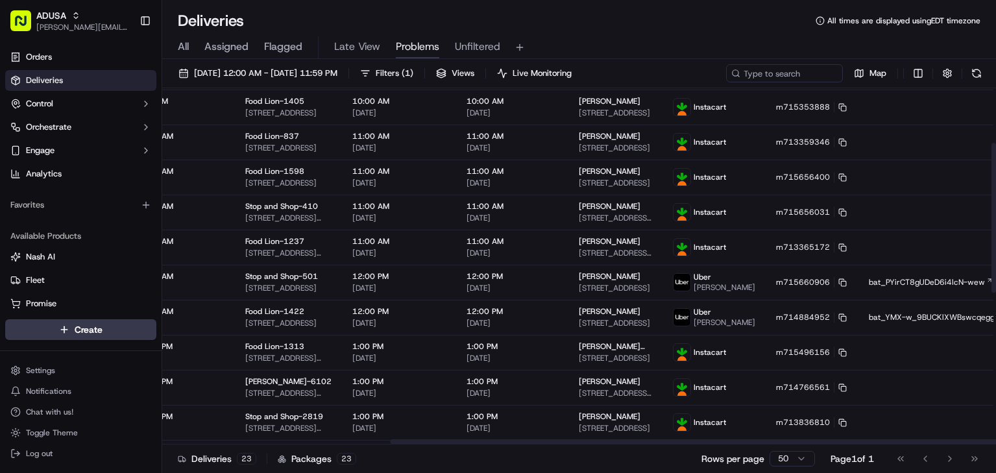
scroll to position [130, 340]
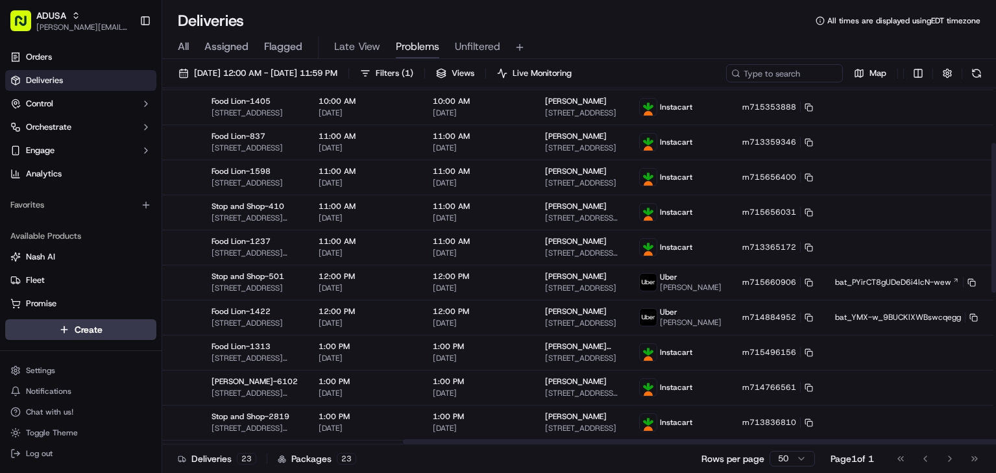
drag, startPoint x: 587, startPoint y: 443, endPoint x: 921, endPoint y: 449, distance: 333.7
click at [921, 444] on div at bounding box center [816, 441] width 827 height 5
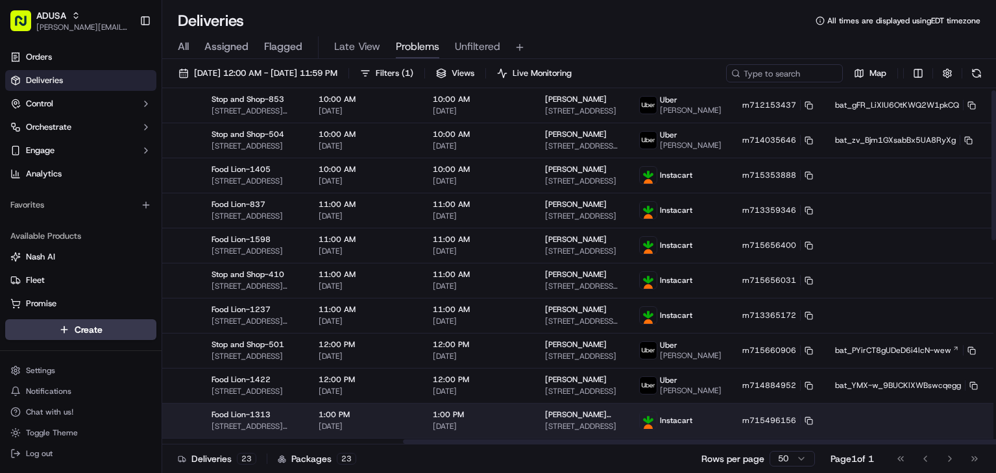
scroll to position [0, 340]
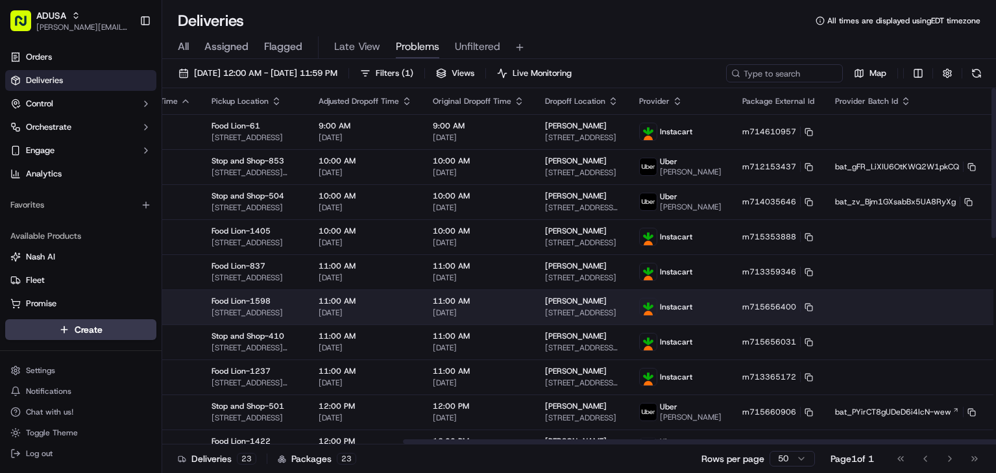
click at [825, 321] on td at bounding box center [907, 306] width 164 height 35
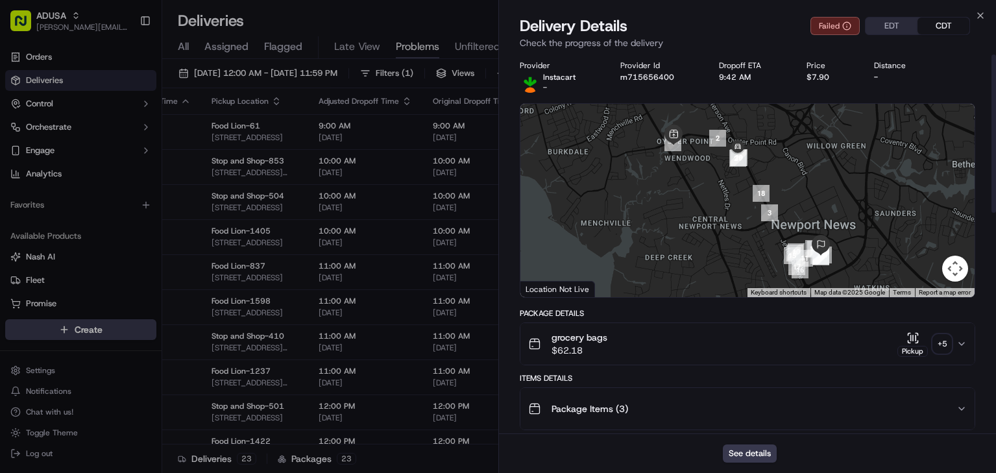
scroll to position [0, 0]
